Goal: Task Accomplishment & Management: Use online tool/utility

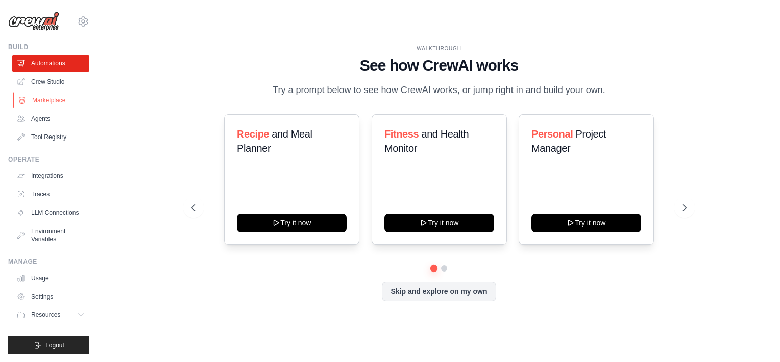
click at [34, 98] on link "Marketplace" at bounding box center [51, 100] width 77 height 16
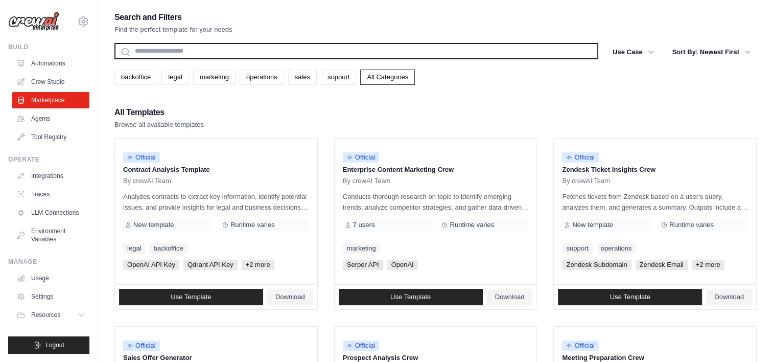
click at [235, 47] on input "text" at bounding box center [356, 51] width 484 height 16
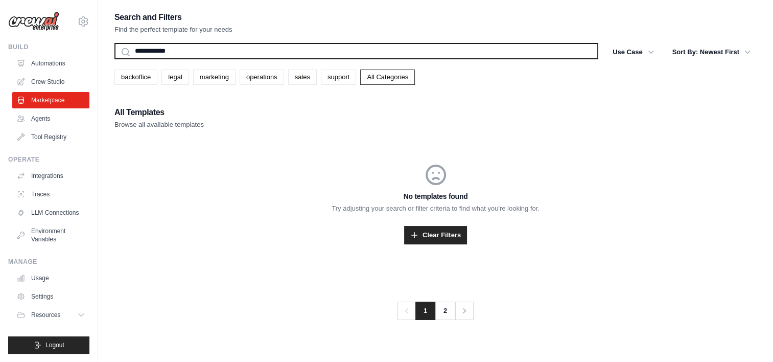
type input "**********"
type input "****"
type input "*"
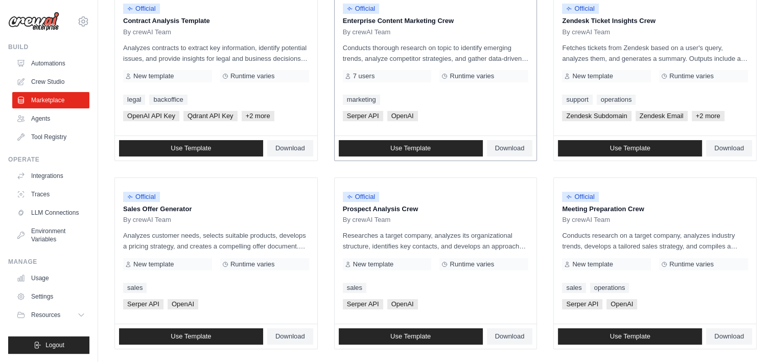
type input "*"
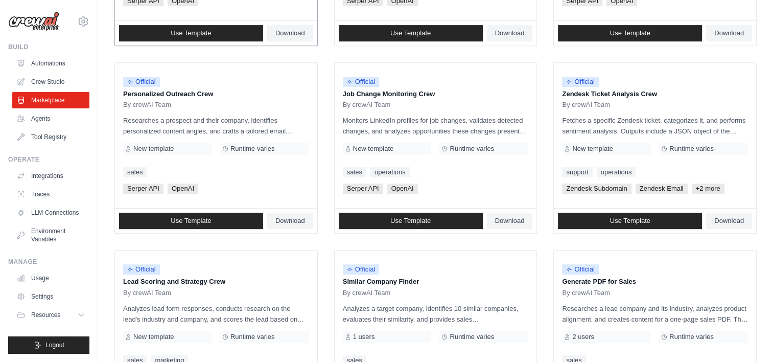
scroll to position [583, 0]
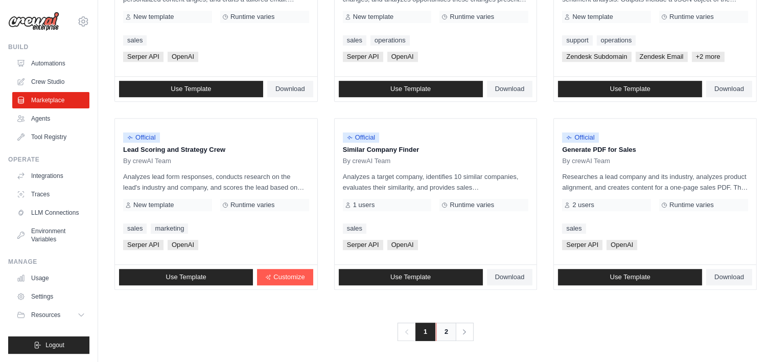
click at [445, 331] on link "2" at bounding box center [446, 331] width 20 height 18
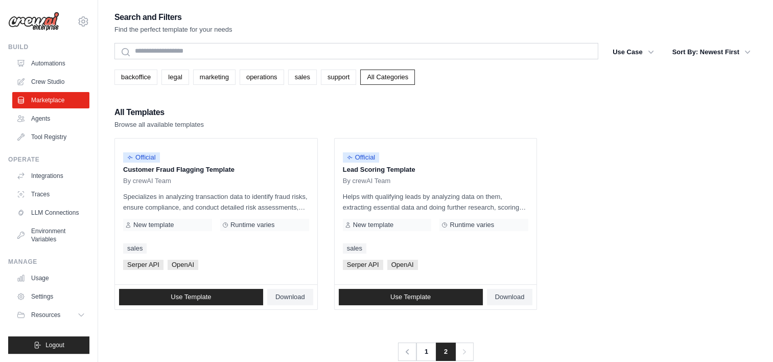
click at [39, 127] on ul "Automations Crew Studio Marketplace Agents Tool Registry" at bounding box center [50, 100] width 77 height 90
click at [40, 119] on link "Agents" at bounding box center [51, 118] width 77 height 16
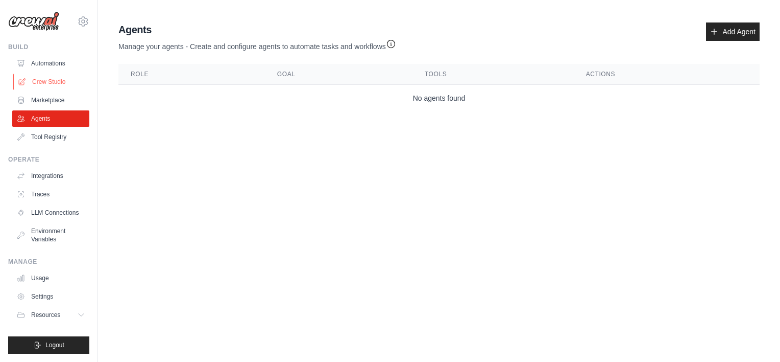
click at [38, 75] on link "Crew Studio" at bounding box center [51, 82] width 77 height 16
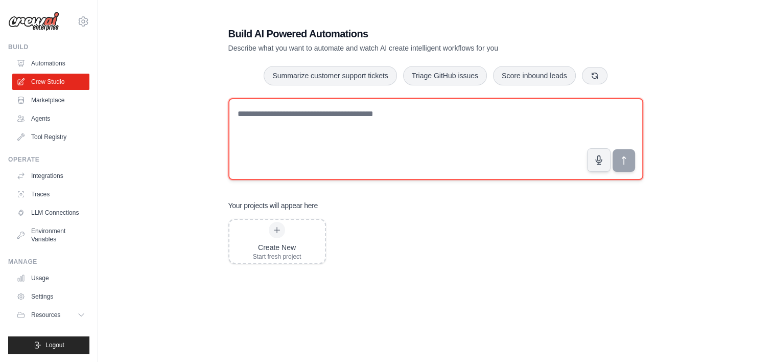
click at [333, 115] on textarea at bounding box center [435, 139] width 415 height 82
